Goal: Task Accomplishment & Management: Manage account settings

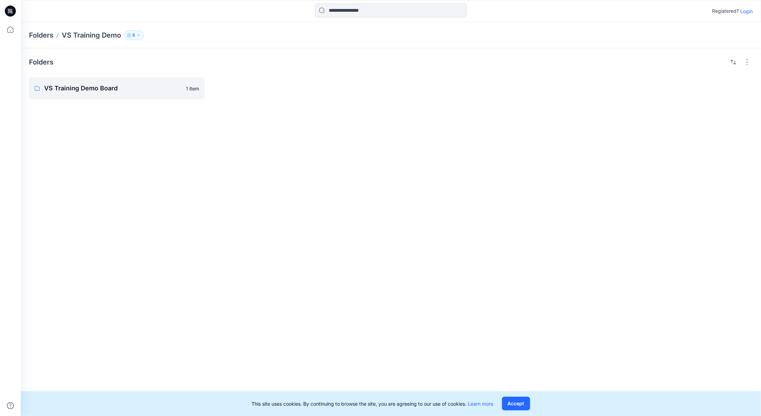
click at [747, 12] on p "Login" at bounding box center [746, 11] width 12 height 7
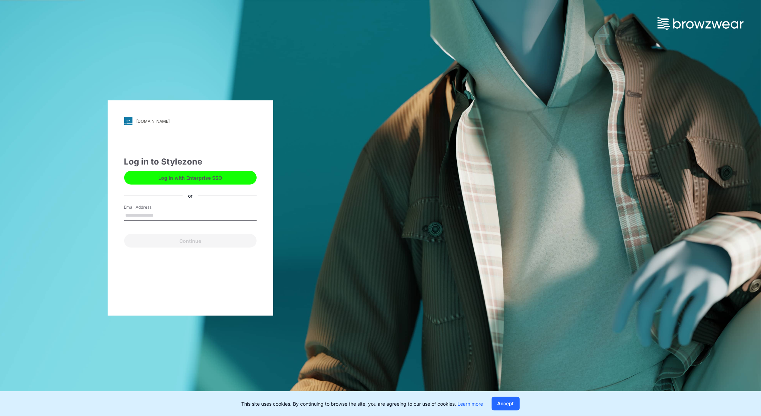
click at [153, 216] on input "Email Address" at bounding box center [190, 215] width 132 height 10
type input "**********"
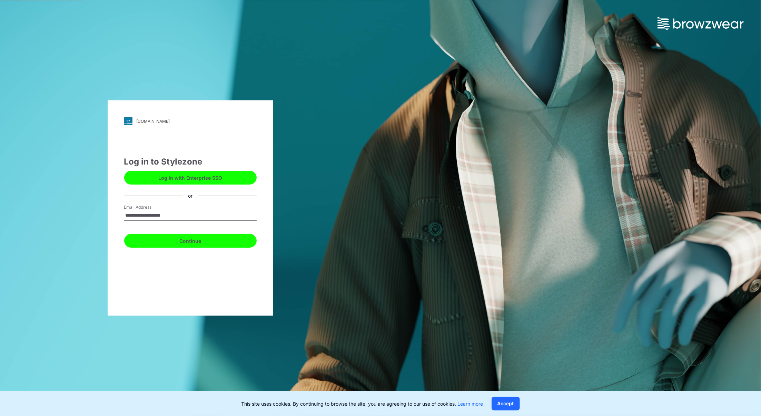
click at [202, 240] on button "Continue" at bounding box center [190, 241] width 132 height 14
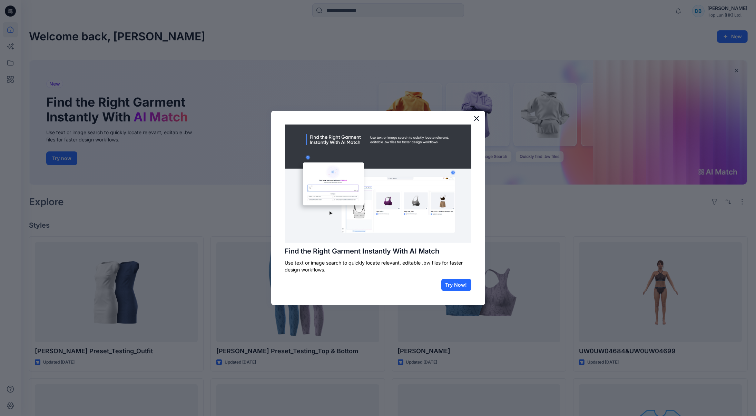
click at [477, 121] on button "×" at bounding box center [476, 118] width 7 height 11
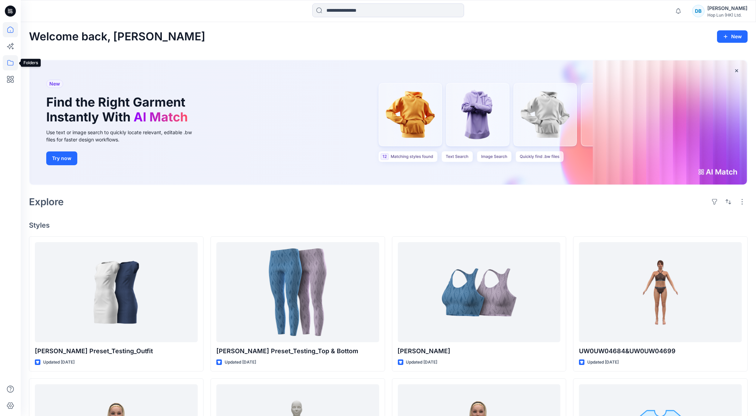
click at [11, 62] on icon at bounding box center [10, 62] width 15 height 15
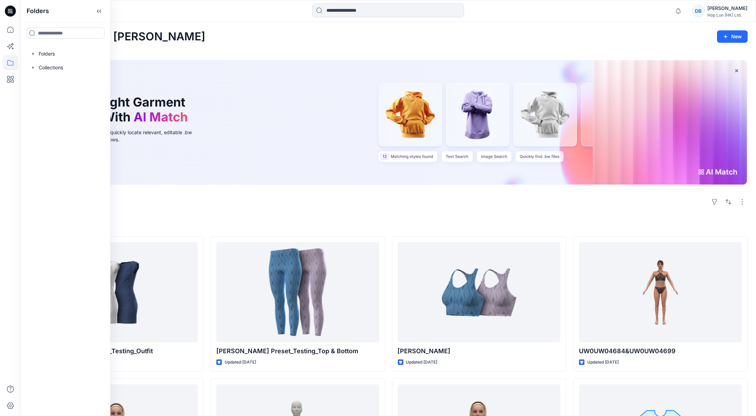
click at [53, 116] on div "Folders Folders Collections" at bounding box center [66, 208] width 90 height 416
click at [102, 11] on icon at bounding box center [98, 11] width 11 height 11
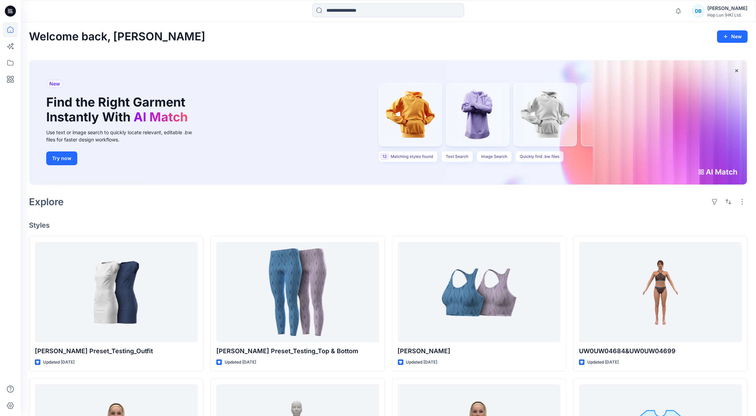
click at [235, 202] on div "Explore" at bounding box center [388, 202] width 719 height 17
click at [414, 203] on div "Explore" at bounding box center [388, 202] width 719 height 17
click at [573, 208] on div "Explore" at bounding box center [388, 202] width 719 height 17
